Goal: Obtain resource: Obtain resource

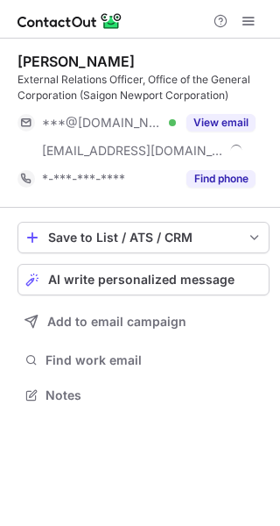
scroll to position [383, 280]
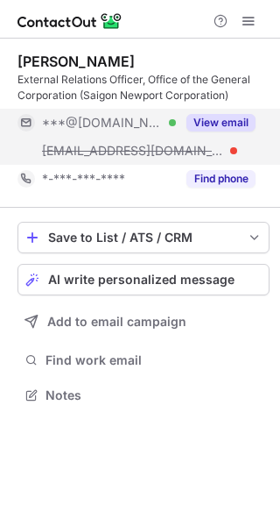
click at [216, 125] on button "View email" at bounding box center [221, 123] width 69 height 18
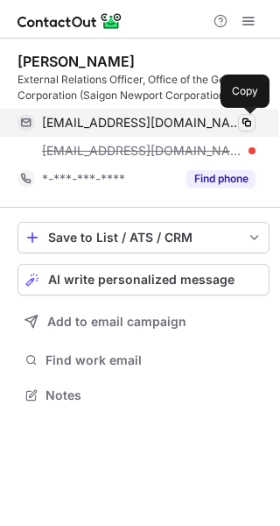
click at [244, 119] on span at bounding box center [247, 123] width 14 height 14
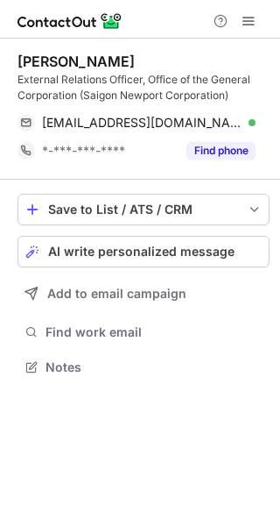
scroll to position [355, 280]
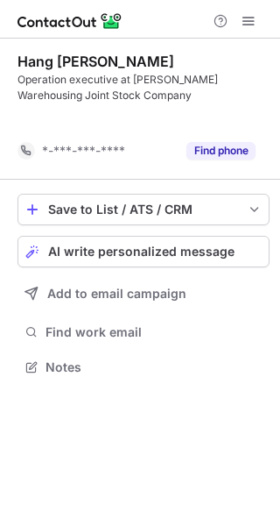
scroll to position [327, 280]
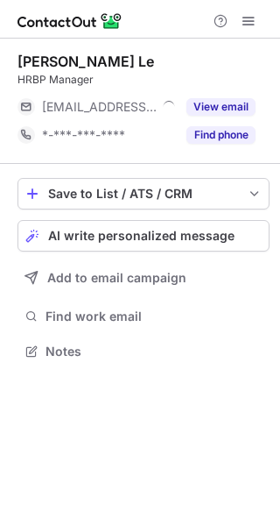
scroll to position [9, 9]
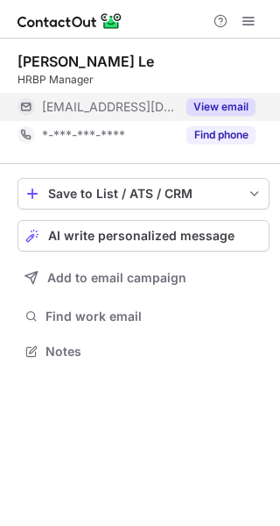
click at [209, 104] on button "View email" at bounding box center [221, 107] width 69 height 18
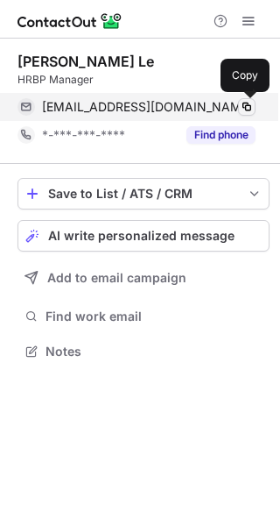
click at [247, 109] on span at bounding box center [247, 107] width 14 height 14
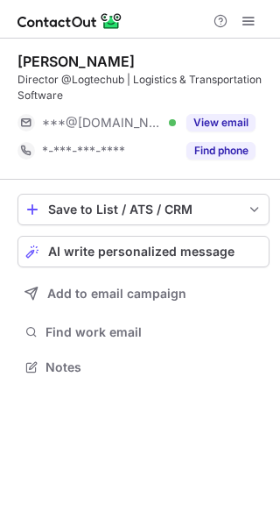
scroll to position [355, 280]
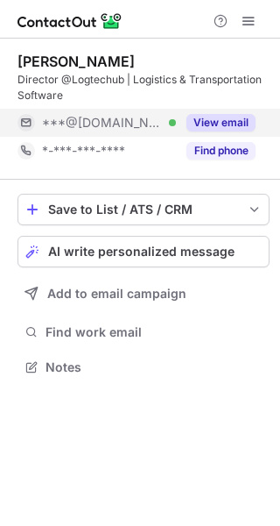
click at [222, 121] on button "View email" at bounding box center [221, 123] width 69 height 18
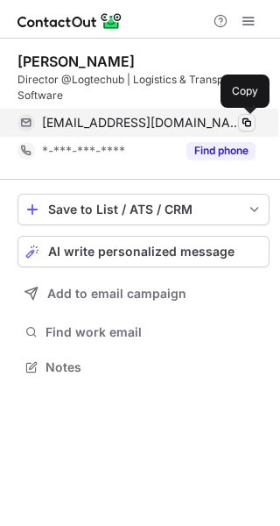
click at [240, 125] on span at bounding box center [247, 123] width 14 height 14
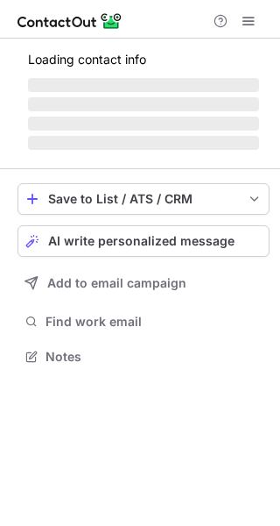
scroll to position [355, 280]
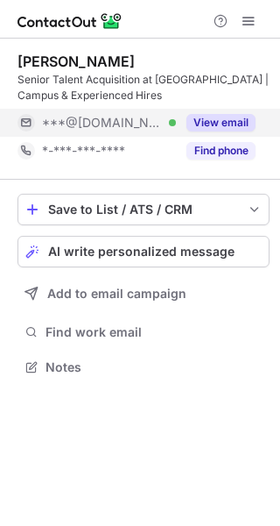
click at [224, 124] on button "View email" at bounding box center [221, 123] width 69 height 18
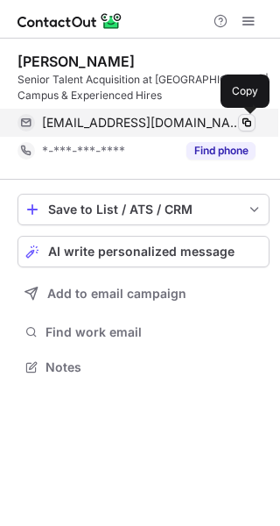
click at [241, 121] on span at bounding box center [247, 123] width 14 height 14
